Goal: Find specific page/section: Find specific page/section

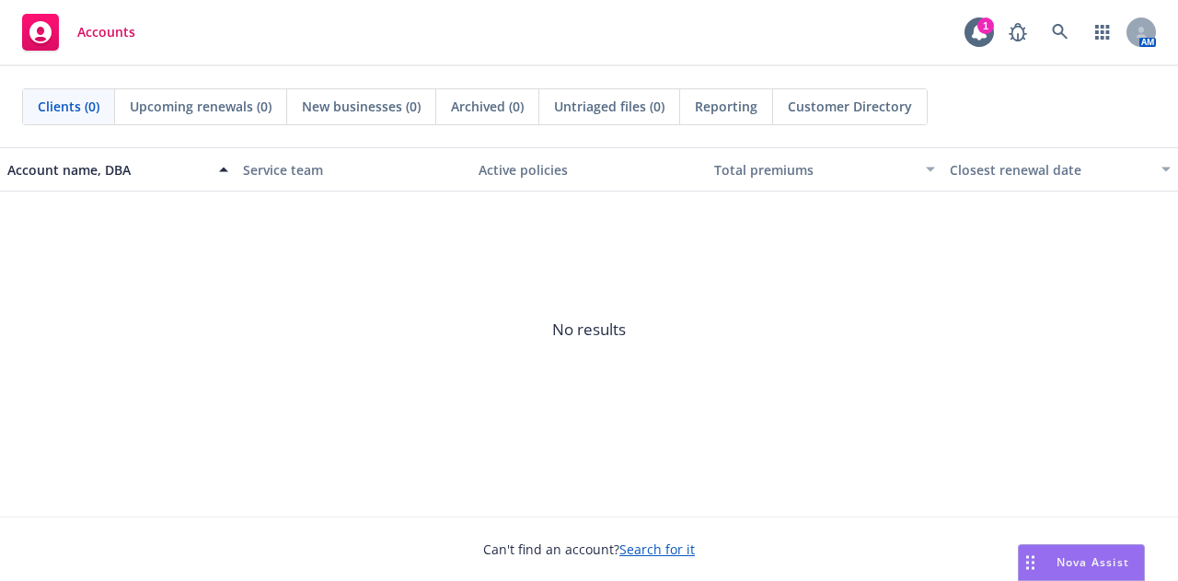
drag, startPoint x: 0, startPoint y: 0, endPoint x: 491, endPoint y: 162, distance: 516.8
click at [491, 162] on div "Active policies" at bounding box center [589, 169] width 221 height 19
click at [1059, 32] on icon at bounding box center [1060, 32] width 17 height 17
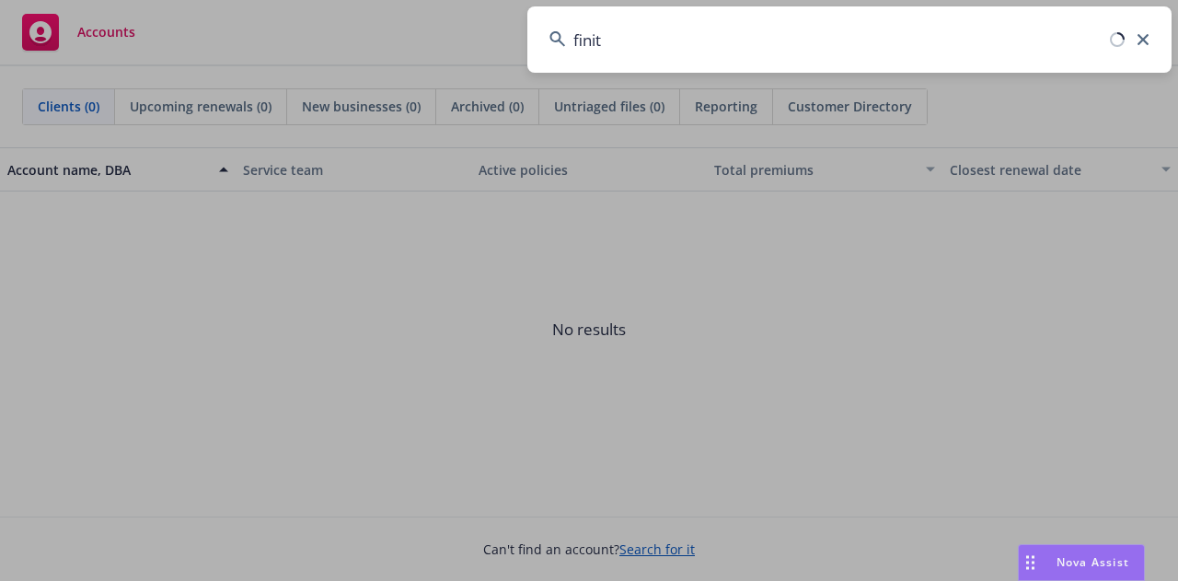
type input "finite"
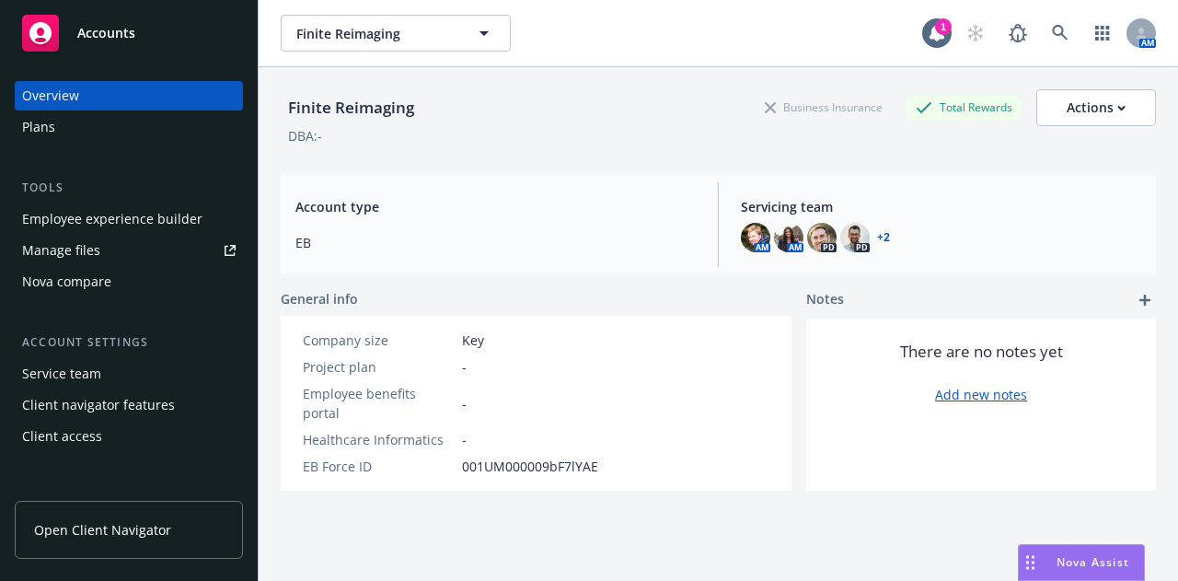
click at [52, 122] on div "Plans" at bounding box center [38, 126] width 33 height 29
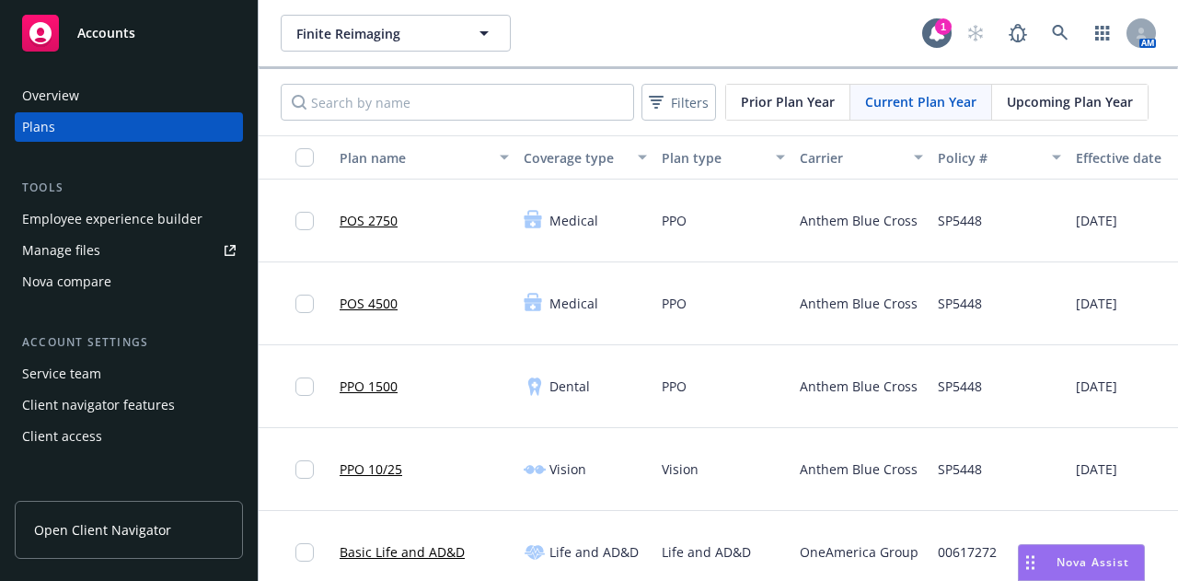
click at [775, 506] on div "Vision" at bounding box center [724, 469] width 138 height 83
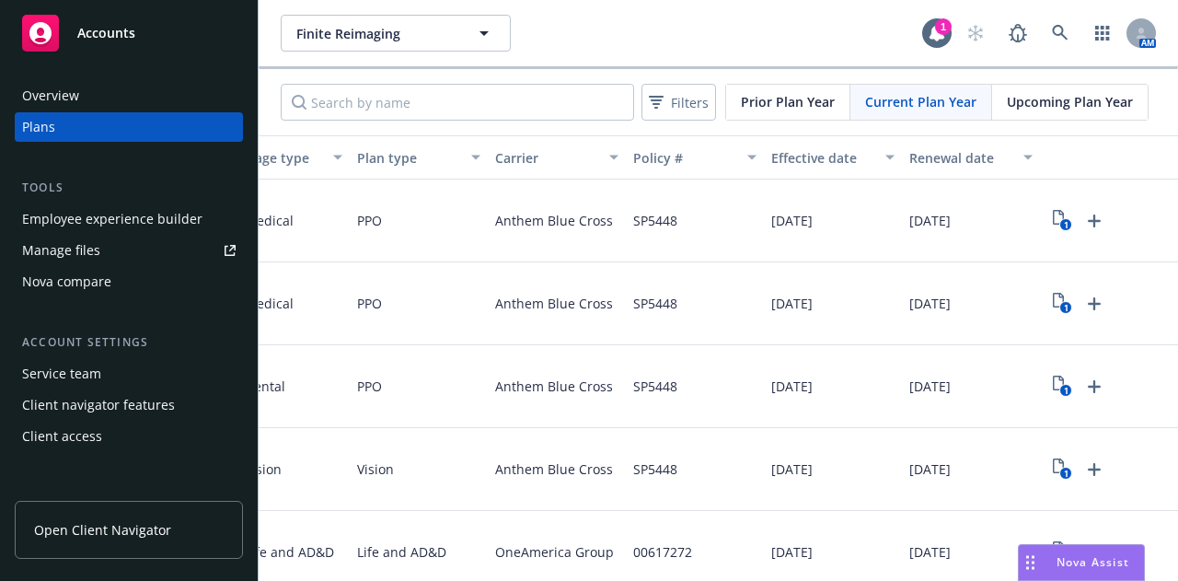
click at [435, 214] on div "PPO" at bounding box center [419, 221] width 138 height 83
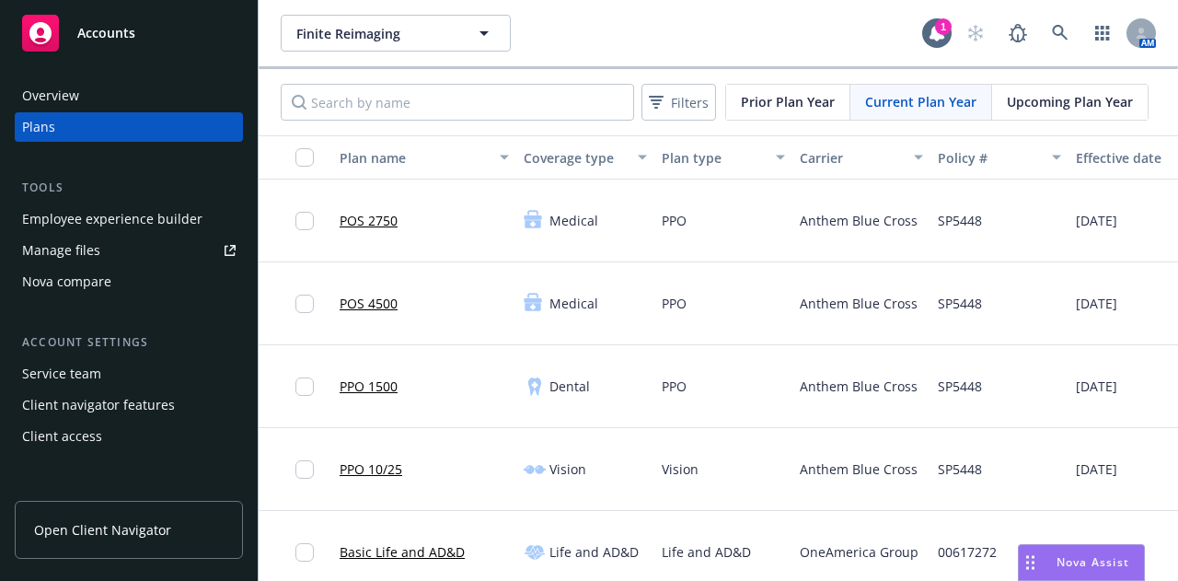
click at [144, 531] on span "Open Client Navigator" at bounding box center [102, 529] width 137 height 19
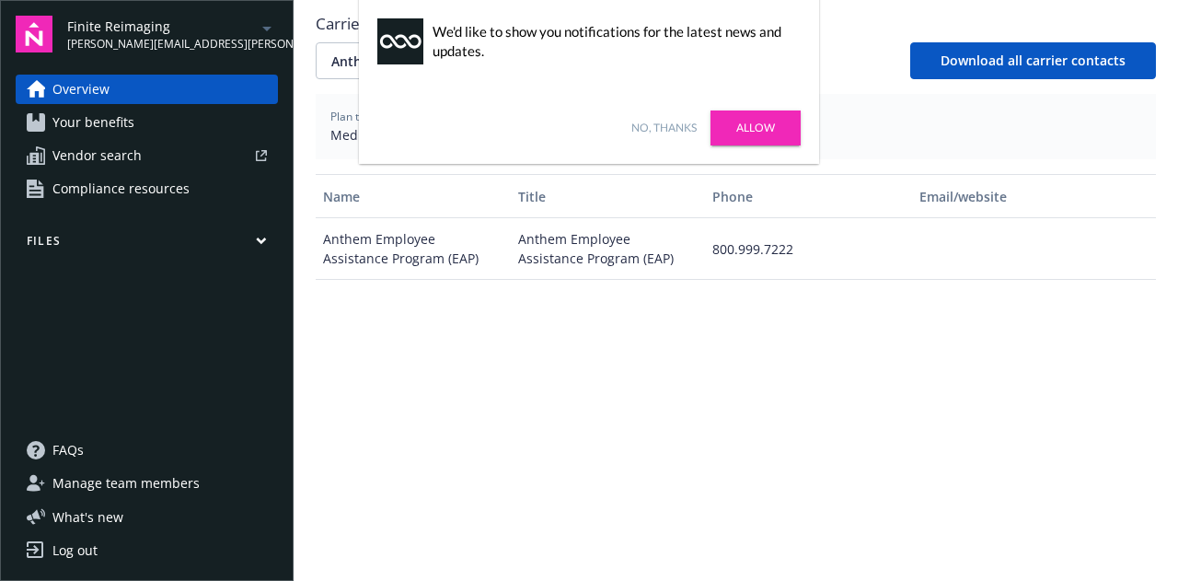
scroll to position [706, 0]
click at [940, 440] on div "Name Title Phone Email/website Anthem Employee Assistance Program (EAP) Anthem …" at bounding box center [736, 400] width 841 height 456
click at [676, 119] on div "No, thanks [PERSON_NAME]" at bounding box center [589, 128] width 460 height 72
click at [661, 132] on link "No, thanks" at bounding box center [664, 128] width 65 height 17
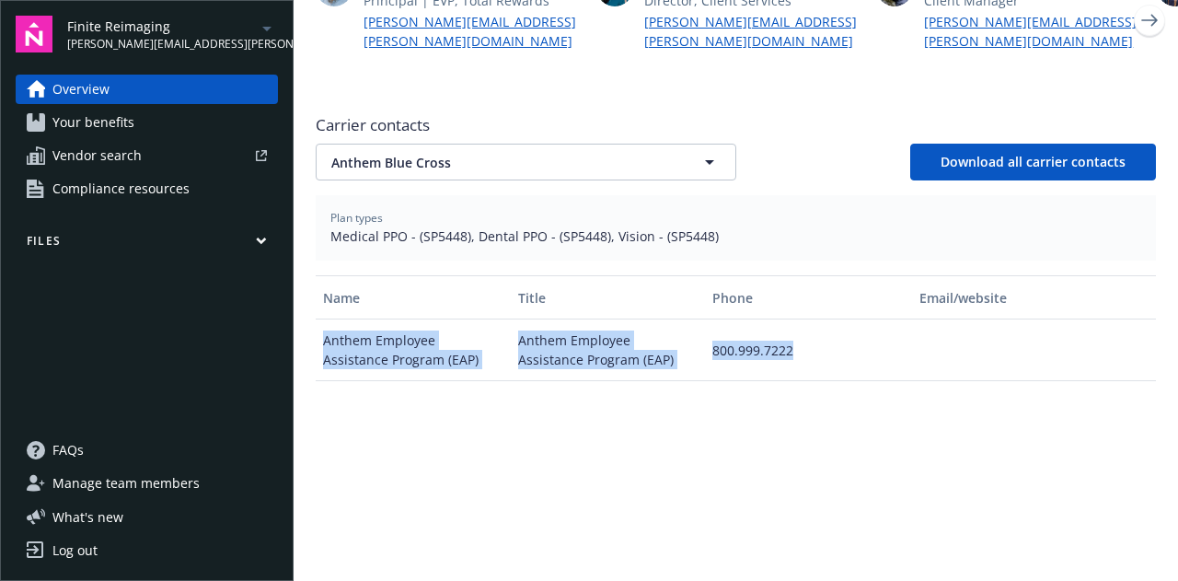
drag, startPoint x: 1177, startPoint y: 336, endPoint x: 1177, endPoint y: 298, distance: 37.7
click at [1177, 298] on main "Welcome to Navigator Newfront news View all news COBRA High Five Part II: The N…" at bounding box center [736, 290] width 885 height 581
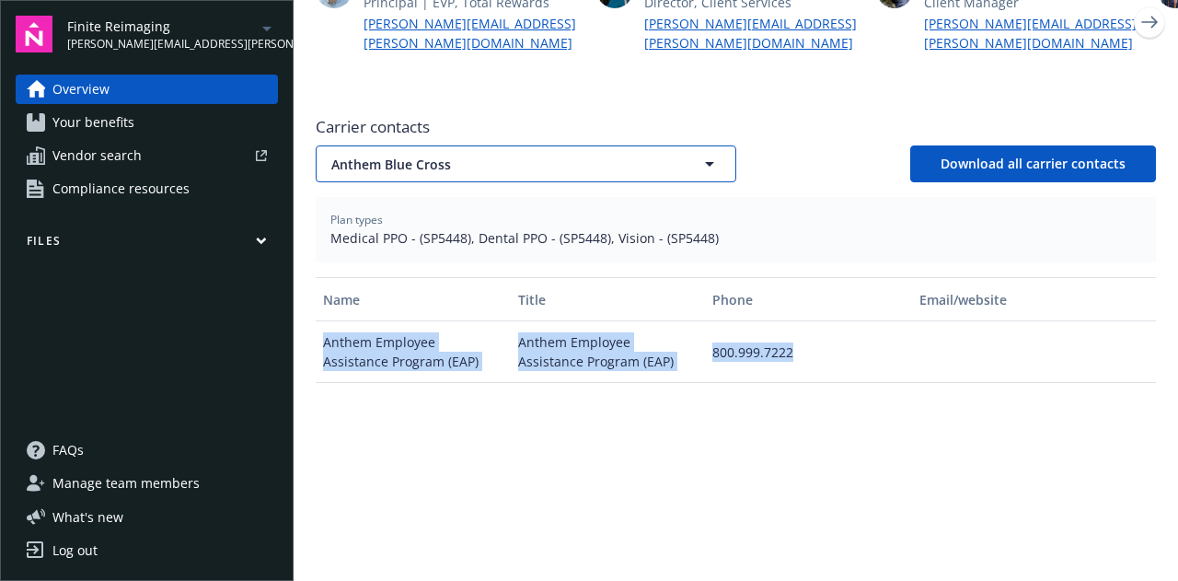
click at [702, 153] on icon "button" at bounding box center [710, 164] width 22 height 22
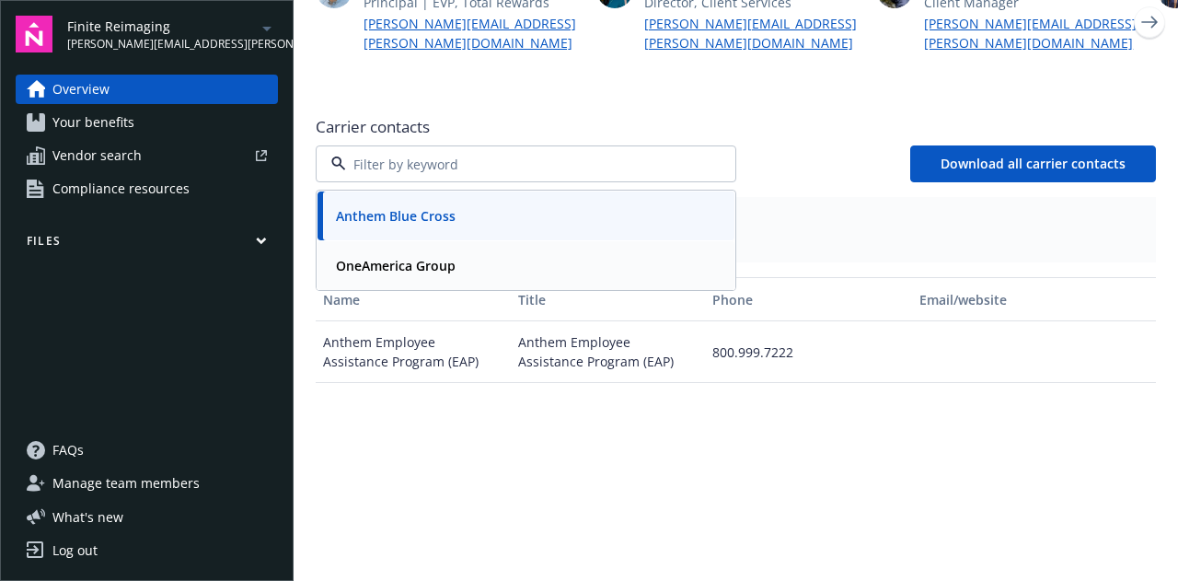
click at [521, 252] on div "OneAmerica Group" at bounding box center [526, 265] width 395 height 27
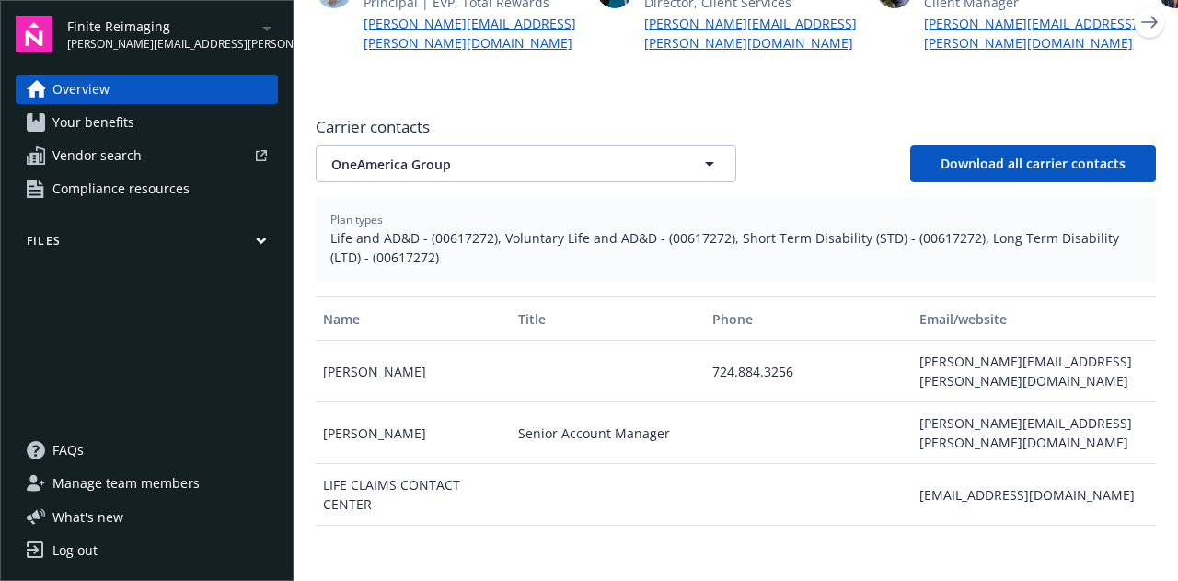
click at [786, 157] on div "OneAmerica Group Download all carrier contacts" at bounding box center [736, 163] width 841 height 37
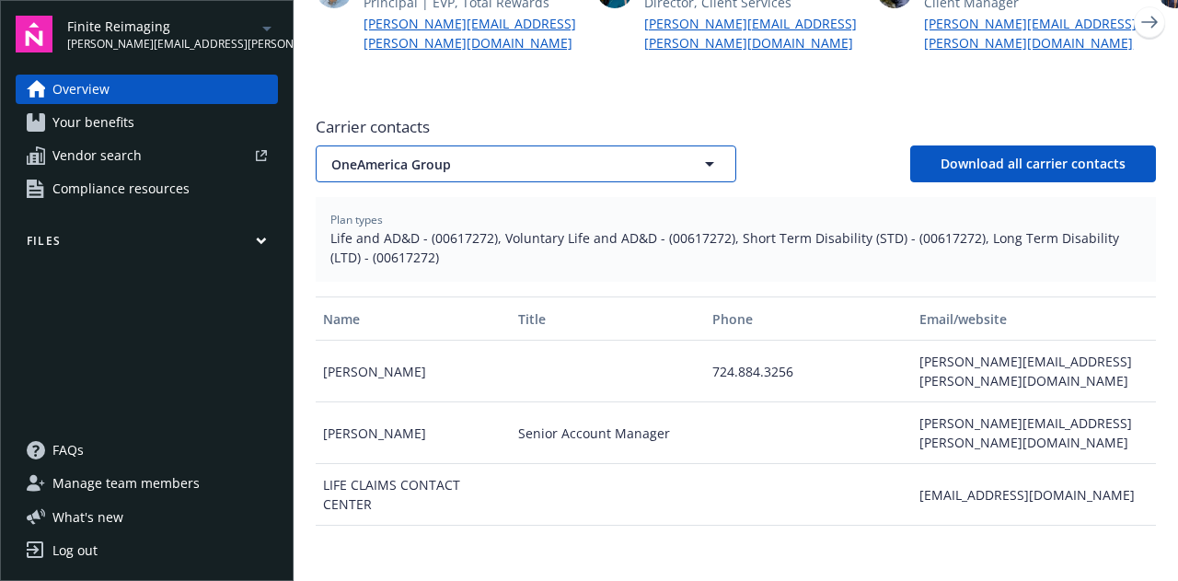
click at [699, 153] on icon "button" at bounding box center [710, 164] width 22 height 22
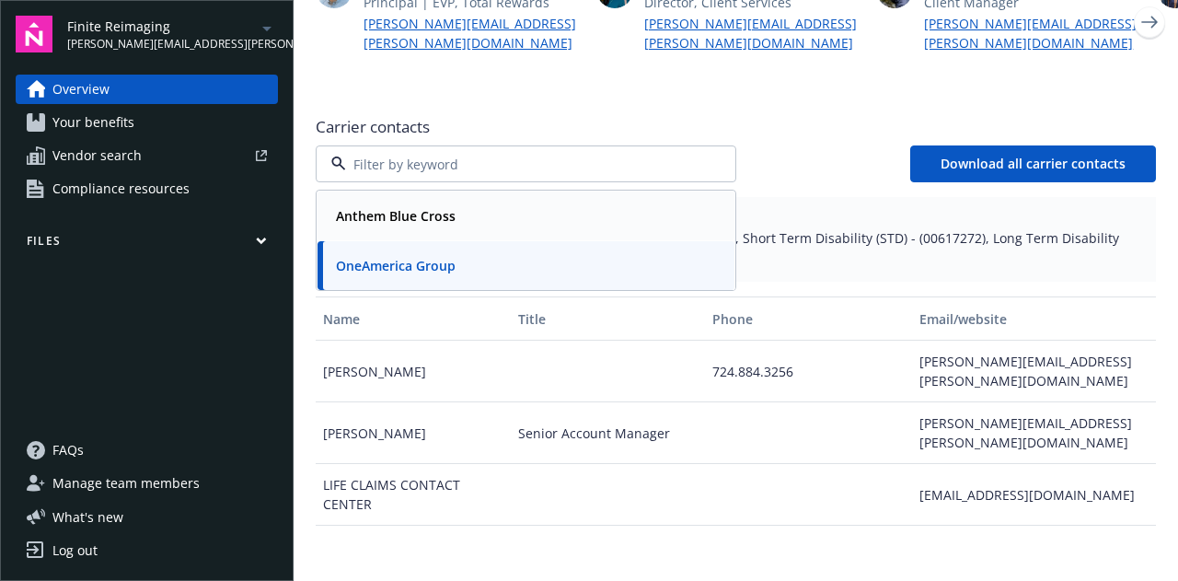
click at [549, 205] on div "Anthem Blue Cross" at bounding box center [526, 216] width 395 height 27
